Goal: Information Seeking & Learning: Compare options

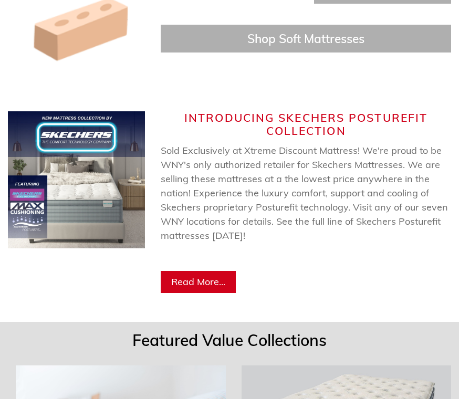
scroll to position [604, 0]
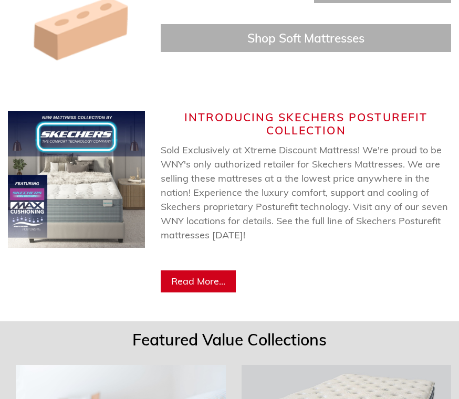
click at [213, 276] on span "Read More..." at bounding box center [198, 282] width 54 height 12
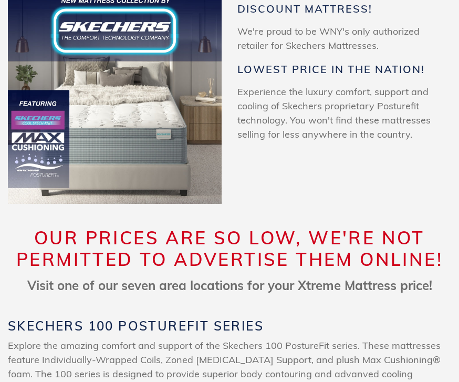
scroll to position [167, 0]
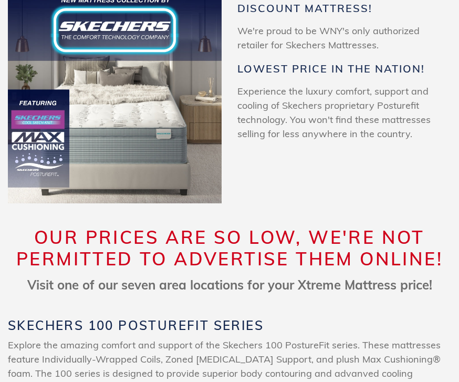
click at [396, 365] on p "Explore the amazing comfort and support of the Skechers 100 PostureFit series. …" at bounding box center [229, 366] width 443 height 57
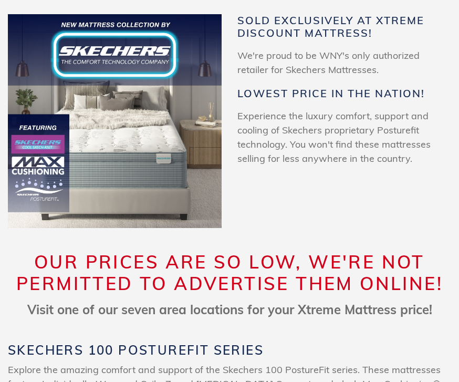
scroll to position [0, 0]
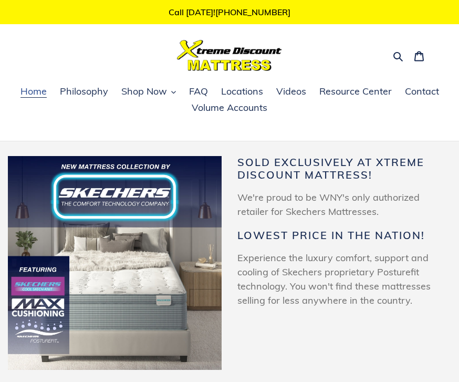
click at [45, 89] on span "Home" at bounding box center [33, 91] width 26 height 13
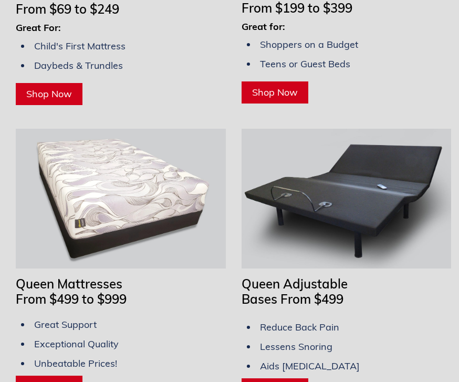
scroll to position [1132, 0]
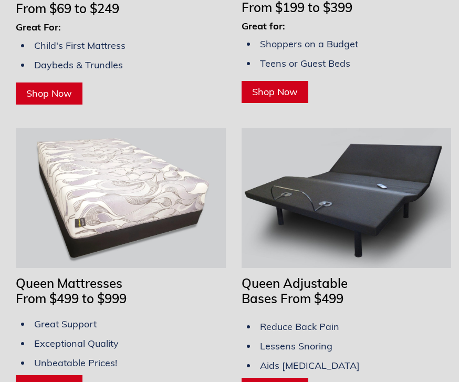
click at [346, 278] on h1 "Queen Adjustable Bases From $499" at bounding box center [347, 291] width 210 height 30
click at [293, 381] on span "Shop Now" at bounding box center [275, 388] width 46 height 12
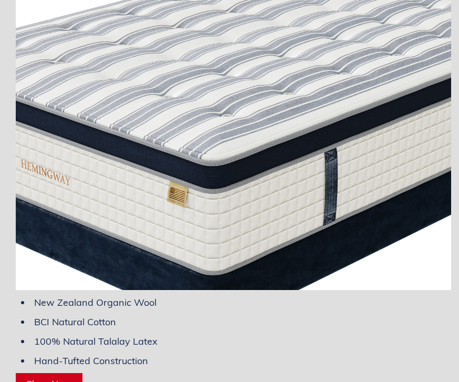
scroll to position [4372, 0]
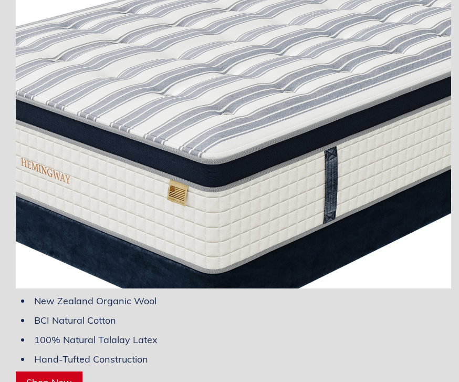
click at [412, 349] on div "Hemingway Collection New Zealand Organic Wool BCI Natural Cotton 100% Natural T…" at bounding box center [233, 185] width 435 height 416
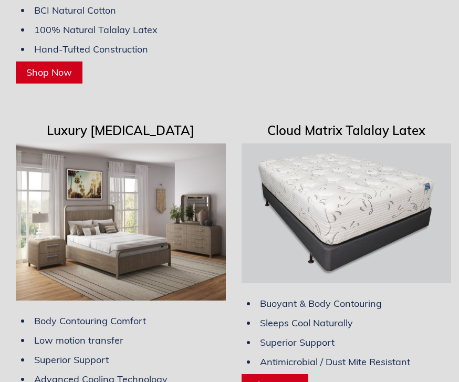
scroll to position [4682, 0]
click at [306, 374] on link "Shop Now" at bounding box center [275, 385] width 67 height 22
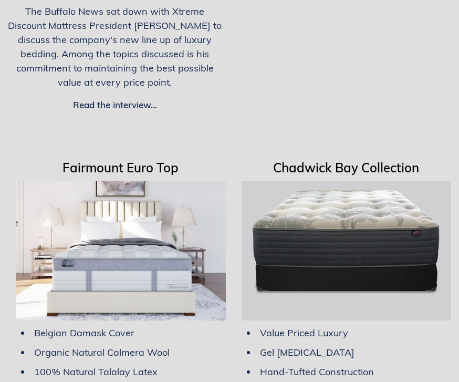
scroll to position [3909, 0]
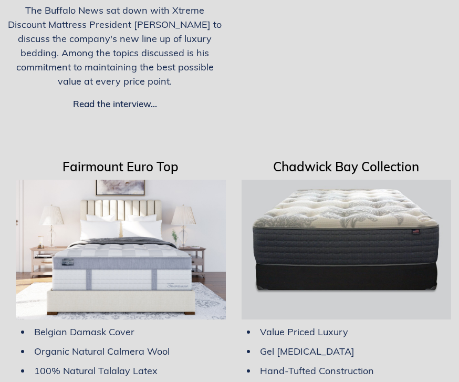
click at [442, 325] on li "Value Priced Luxury" at bounding box center [347, 332] width 200 height 14
click at [438, 320] on ul "Value Priced Luxury Gel Memory Foam Hand-Tufted Construction Quality Since 1866" at bounding box center [347, 361] width 210 height 83
click at [437, 320] on ul "Value Priced Luxury Gel Memory Foam Hand-Tufted Construction Quality Since 1866" at bounding box center [347, 361] width 210 height 83
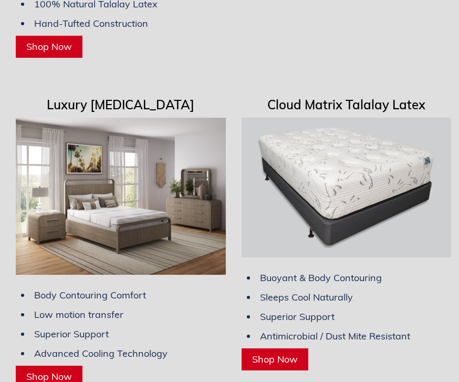
scroll to position [4714, 0]
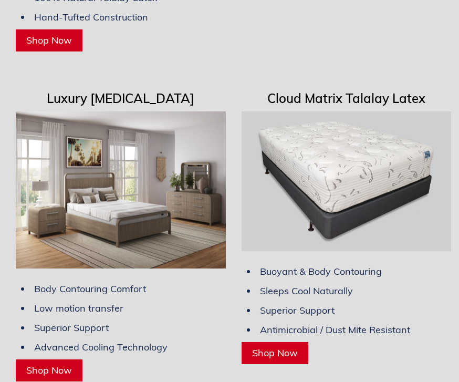
click at [429, 319] on div "Buoyant & Body Contouring Sleeps Cool Naturally Superior Support Antimicrobial …" at bounding box center [347, 312] width 210 height 105
click at [294, 347] on span "Shop Now" at bounding box center [275, 353] width 46 height 12
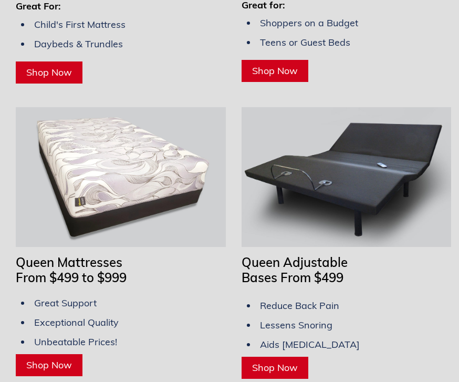
scroll to position [1153, 0]
click at [291, 361] on span "Shop Now" at bounding box center [275, 367] width 46 height 12
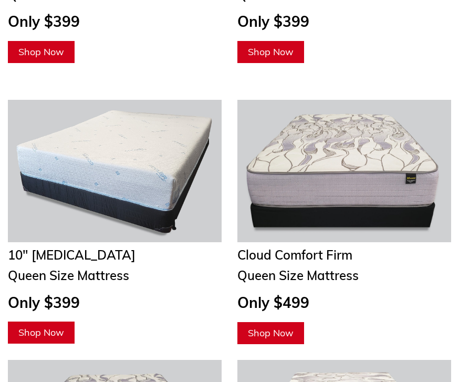
scroll to position [2613, 0]
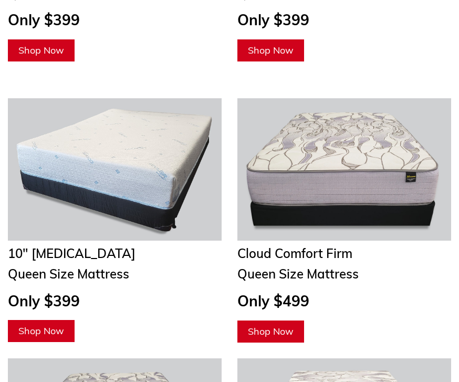
click at [296, 320] on link "Shop Now" at bounding box center [270, 331] width 67 height 22
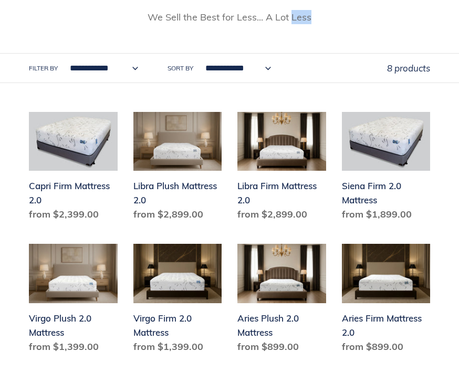
scroll to position [499, 0]
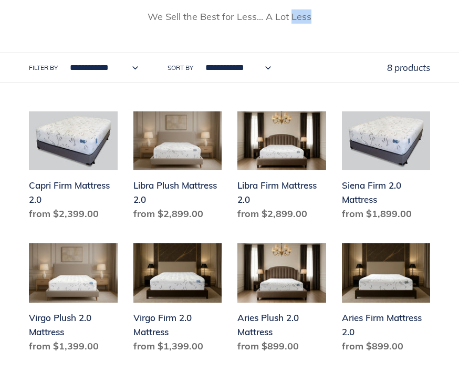
click at [450, 286] on div "Capri Firm Mattress 2.0 Capri Firm Mattress 2.0 Regular price from $2,399.00 Sa…" at bounding box center [229, 235] width 459 height 246
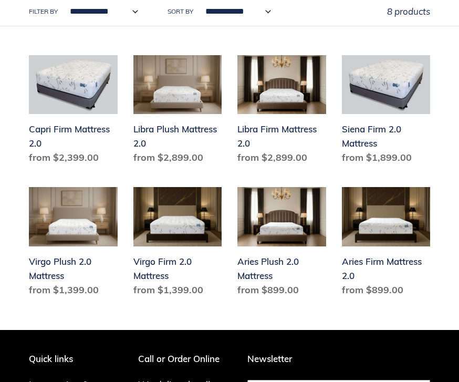
scroll to position [555, 0]
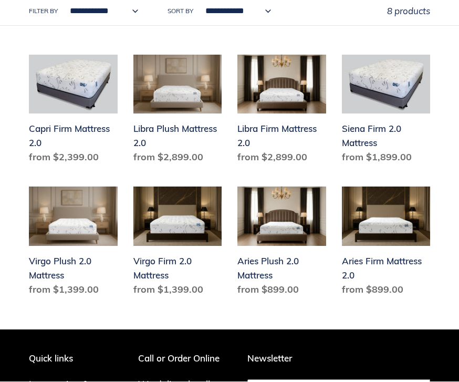
click at [447, 314] on div "Collection: Cloud Matrix Talalay Latex Collection Our Cloud Matrix 100% Natural…" at bounding box center [229, 112] width 459 height 1052
click at [447, 313] on div "Collection: Cloud Matrix Talalay Latex Collection Our Cloud Matrix 100% Natural…" at bounding box center [229, 112] width 459 height 1052
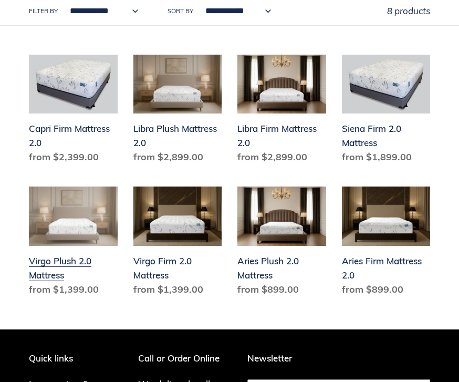
click at [81, 238] on link "Virgo Plush 2.0 Mattress" at bounding box center [73, 242] width 89 height 113
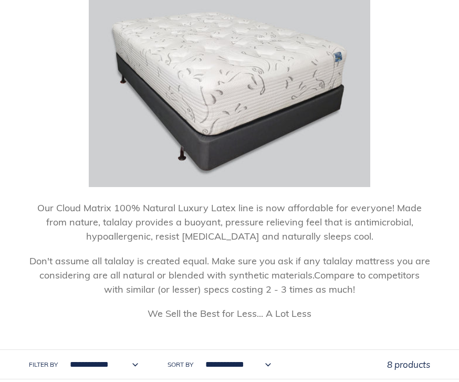
scroll to position [198, 0]
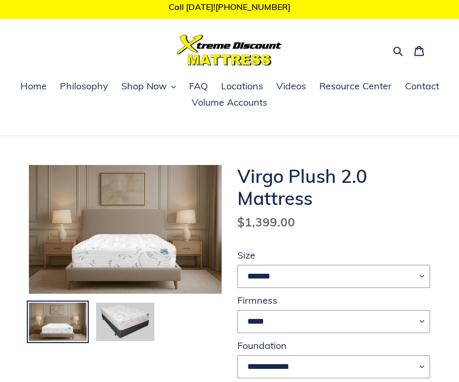
scroll to position [6, 0]
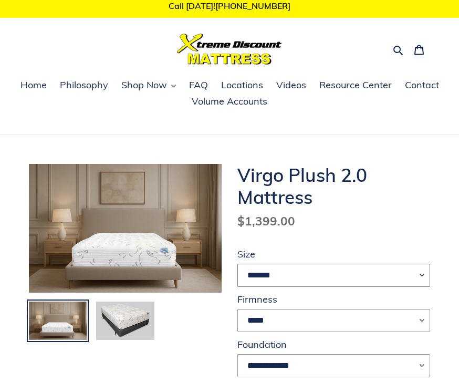
click at [425, 277] on select "******* **** ***** ****" at bounding box center [333, 275] width 193 height 23
select select "****"
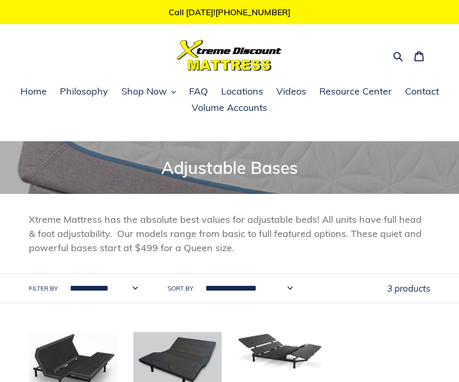
click at [432, 241] on div "Xtreme Mattress has the absolute best values for adjustable beds! All units hav…" at bounding box center [229, 233] width 459 height 43
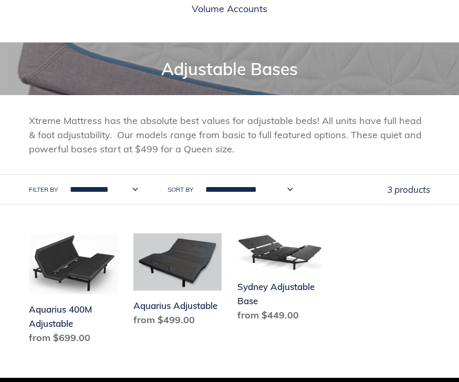
scroll to position [99, 0]
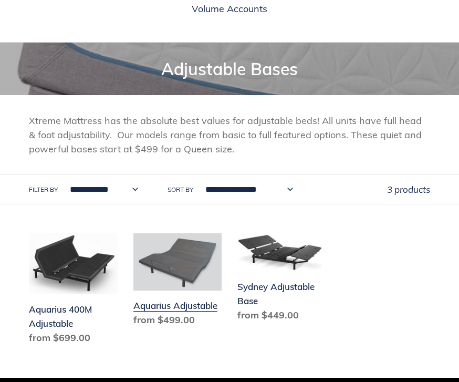
click at [182, 278] on link "Aquarius Adjustable" at bounding box center [177, 282] width 89 height 98
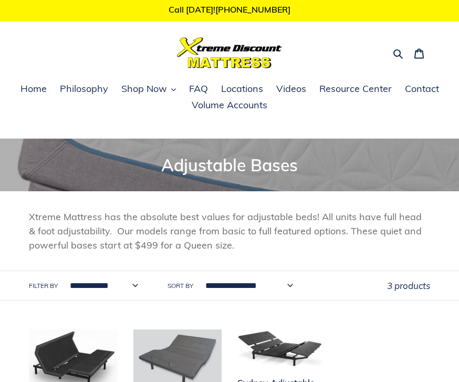
scroll to position [0, 0]
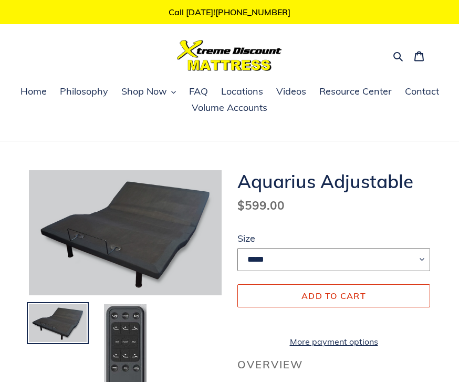
click at [424, 257] on select "***** **** *******" at bounding box center [333, 259] width 193 height 23
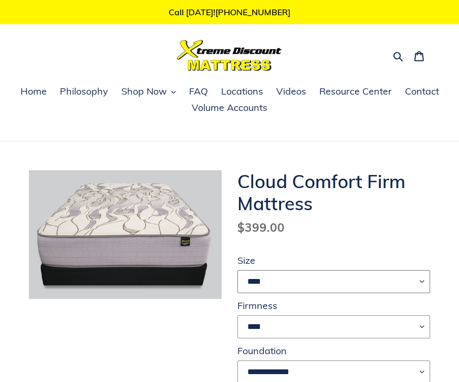
click at [426, 276] on select "**** ******* **** ***** ****" at bounding box center [333, 281] width 193 height 23
select select "****"
click at [416, 326] on select "****" at bounding box center [333, 326] width 193 height 23
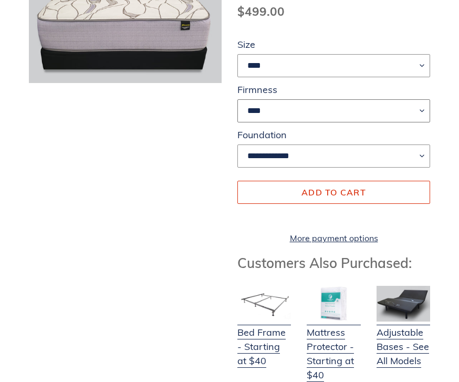
scroll to position [216, 0]
click at [417, 355] on link "Adjustable Bases - See All Models" at bounding box center [404, 340] width 54 height 56
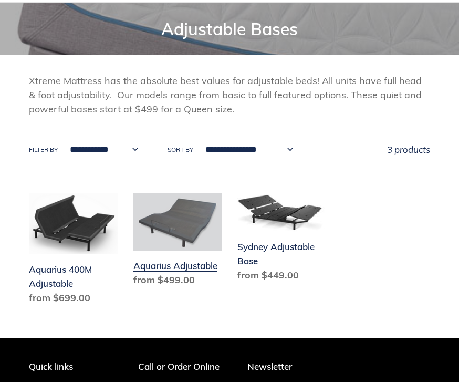
scroll to position [139, 0]
click at [189, 267] on link "Aquarius Adjustable" at bounding box center [177, 242] width 89 height 98
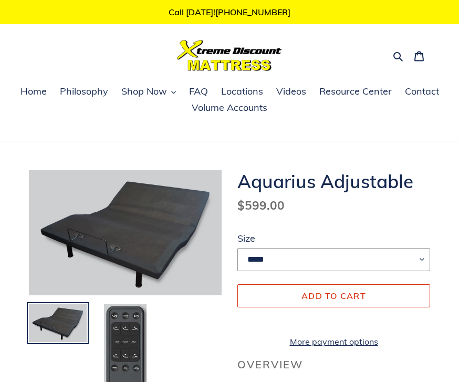
scroll to position [1, 0]
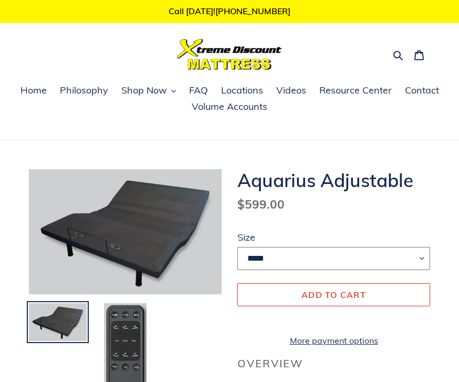
click at [426, 258] on select "***** **** *******" at bounding box center [333, 258] width 193 height 23
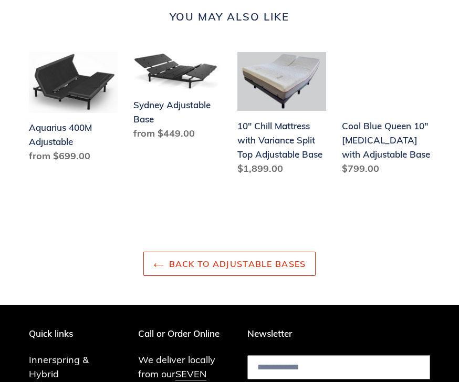
scroll to position [944, 0]
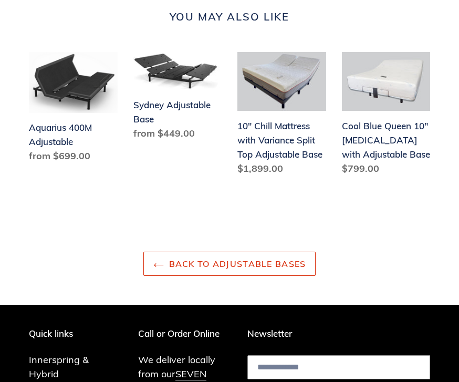
click at [281, 264] on link "Back to Adjustable Bases" at bounding box center [229, 264] width 173 height 24
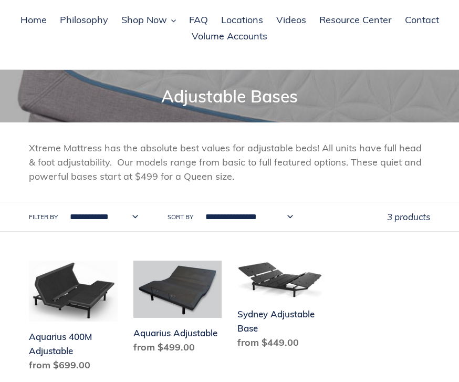
scroll to position [71, 0]
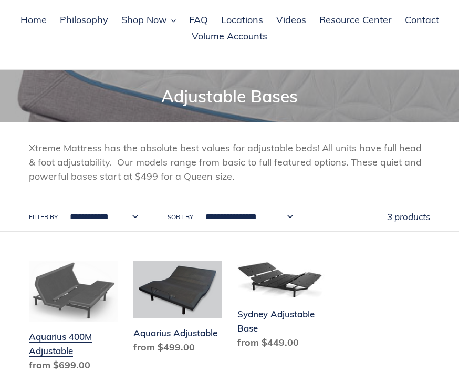
click at [86, 311] on link "Aquarius 400M Adjustable" at bounding box center [73, 319] width 89 height 116
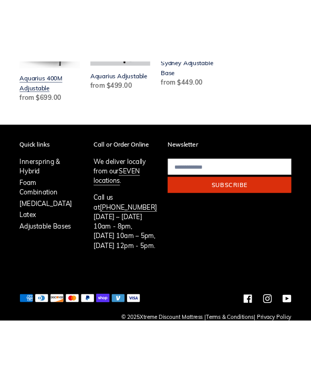
scroll to position [680, 0]
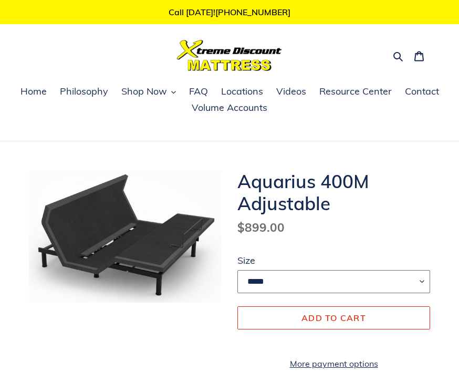
click at [423, 279] on select "***** **** *******" at bounding box center [333, 281] width 193 height 23
